Goal: Information Seeking & Learning: Check status

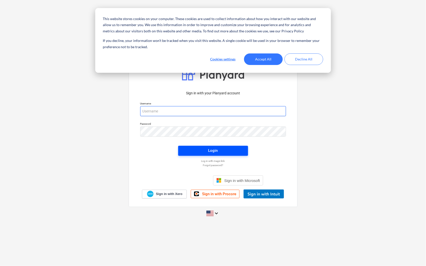
type input "[PERSON_NAME][EMAIL_ADDRESS][PERSON_NAME][DOMAIN_NAME]"
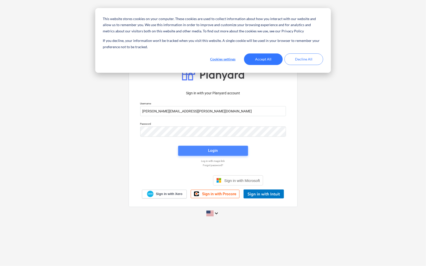
click at [195, 150] on span "Login" at bounding box center [213, 150] width 58 height 7
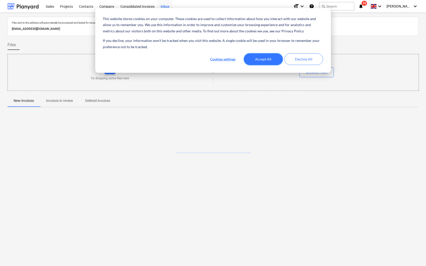
click at [255, 61] on button "Accept All" at bounding box center [263, 60] width 39 height 12
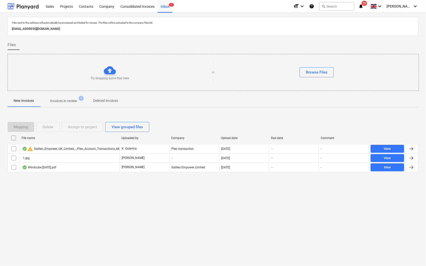
click at [363, 7] on icon "notifications" at bounding box center [360, 6] width 5 height 6
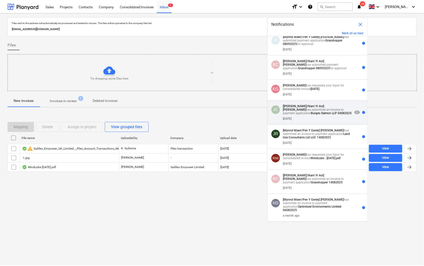
scroll to position [58, 0]
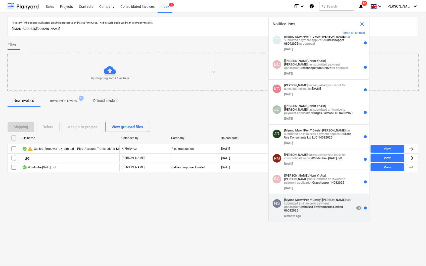
click at [310, 200] on strong "[Mynnd Mawr/Pen Y Gwely]" at bounding box center [302, 200] width 37 height 4
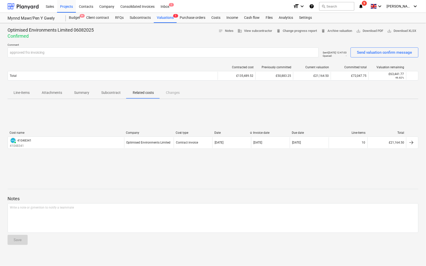
click at [363, 6] on icon "notifications" at bounding box center [360, 6] width 5 height 6
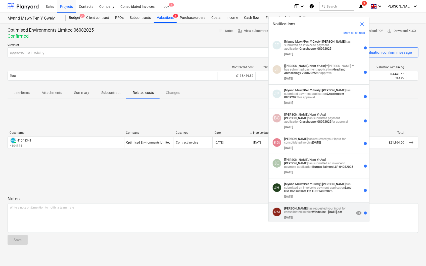
click at [317, 214] on strong "Windcube - [DATE].pdf" at bounding box center [327, 213] width 30 height 4
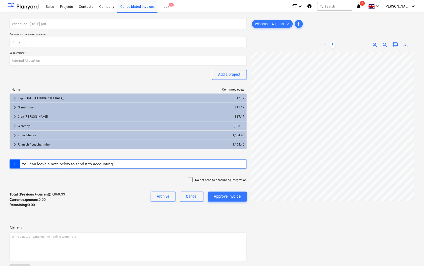
click at [362, 5] on icon "notifications" at bounding box center [359, 6] width 5 height 6
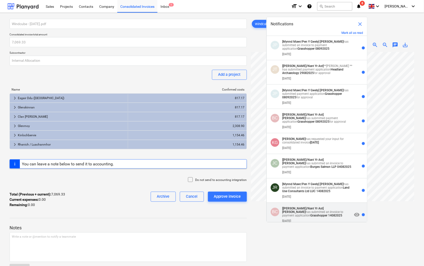
click at [324, 210] on div "BC [[PERSON_NAME]/Nant Yr Ast] [PERSON_NAME] has submitted an invoice to paymen…" at bounding box center [317, 215] width 101 height 24
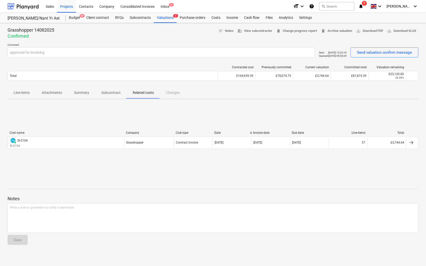
click at [363, 6] on icon "notifications" at bounding box center [360, 6] width 5 height 6
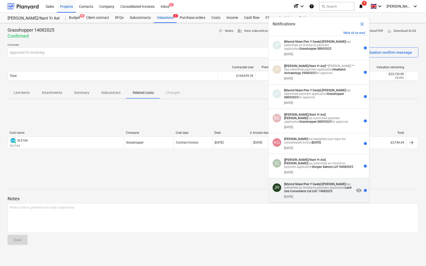
click at [318, 186] on strong "[Mynnd Mawr/Pen Y Gwely]" at bounding box center [302, 185] width 37 height 4
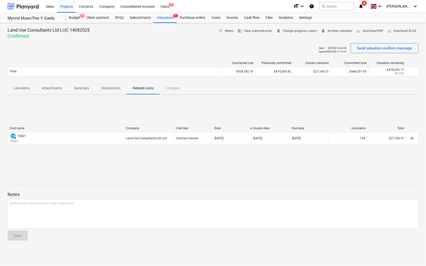
click at [363, 4] on icon "notifications" at bounding box center [360, 6] width 5 height 6
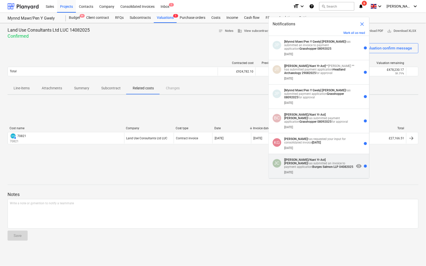
click at [332, 174] on div "[DATE]" at bounding box center [319, 172] width 70 height 6
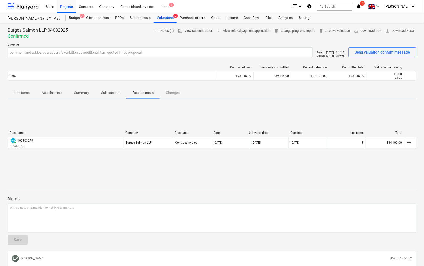
click at [362, 5] on icon "notifications" at bounding box center [359, 6] width 5 height 6
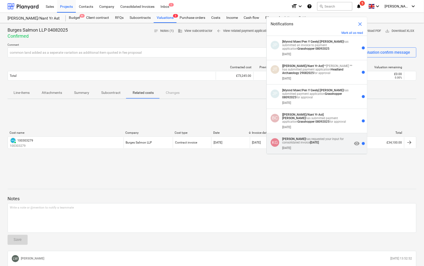
click at [335, 144] on p "[PERSON_NAME] has requested your input for consolidated invoice [DATE]" at bounding box center [317, 140] width 70 height 7
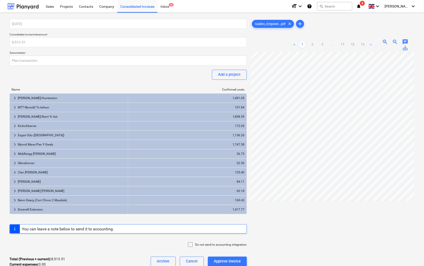
click at [363, 6] on span "notifications 4" at bounding box center [360, 6] width 6 height 6
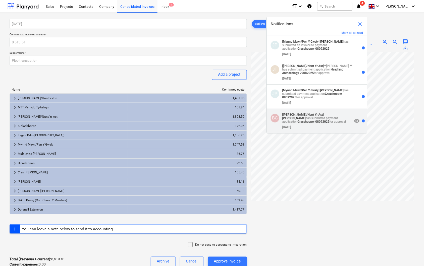
click at [326, 112] on div "BC [[PERSON_NAME]/Nant Yr Ast] [PERSON_NAME] has submitted payment application …" at bounding box center [317, 121] width 101 height 24
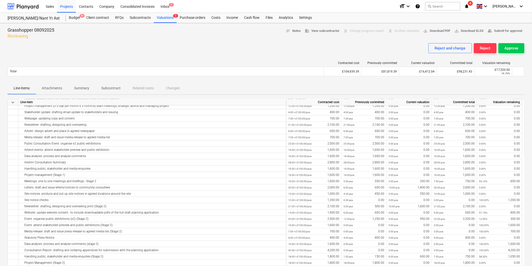
click at [426, 4] on icon "notifications" at bounding box center [466, 6] width 5 height 6
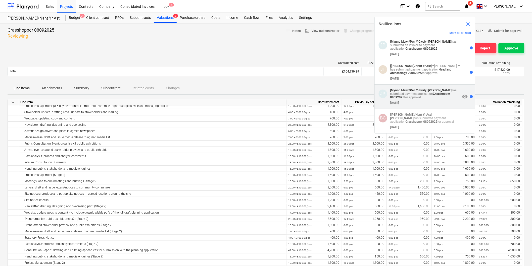
click at [426, 97] on p "[Mynnd Mawr/Pen Y Gwely] [PERSON_NAME] has submitted payment application Grassh…" at bounding box center [425, 94] width 70 height 11
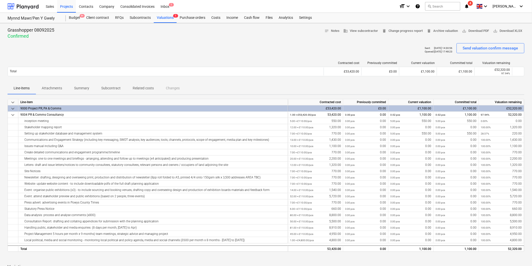
click at [426, 4] on icon "notifications" at bounding box center [466, 6] width 5 height 6
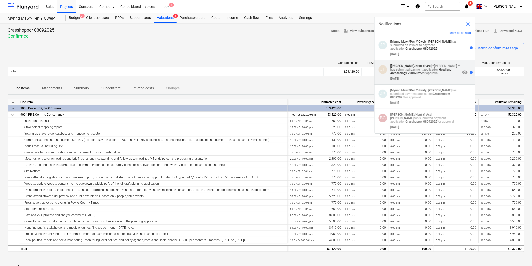
click at [426, 75] on p "[[PERSON_NAME]/Nant Yr Ast] **[PERSON_NAME] ** has submitted payment applicatio…" at bounding box center [425, 69] width 70 height 11
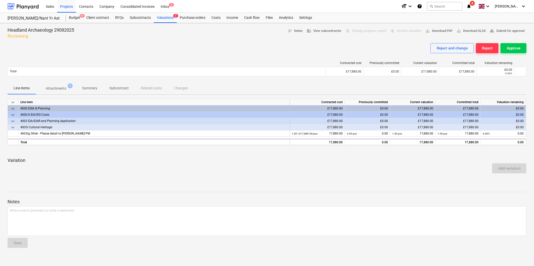
click at [426, 4] on icon "notifications" at bounding box center [468, 6] width 5 height 6
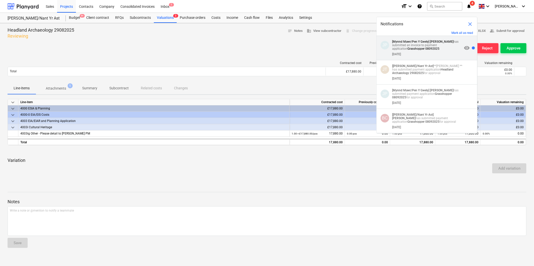
click at [423, 48] on strong "Grasshopper 08092025" at bounding box center [423, 49] width 32 height 4
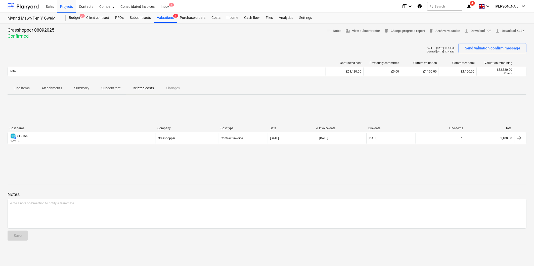
click at [426, 4] on icon "notifications" at bounding box center [468, 6] width 5 height 6
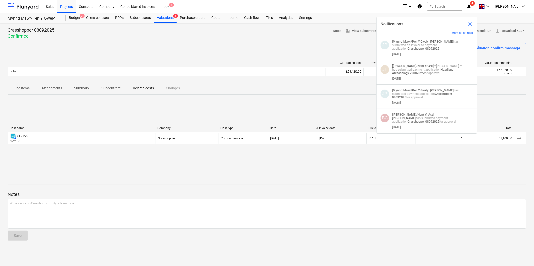
click at [83, 161] on div "Cost name Company Cost type Date Invoice date Due date Line-items Total AUTHORI…" at bounding box center [267, 136] width 519 height 75
